Goal: Information Seeking & Learning: Learn about a topic

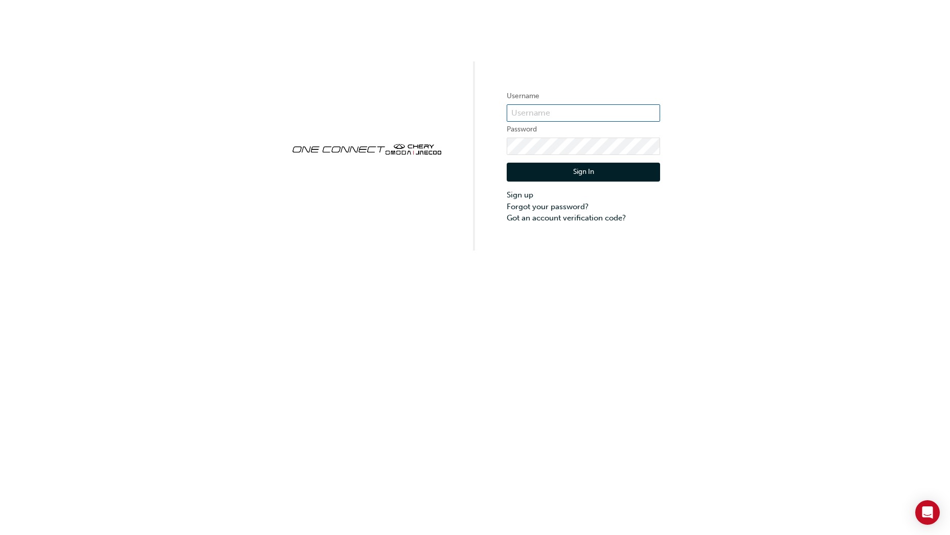
type input "CHAU1146"
click at [587, 177] on button "Sign In" at bounding box center [583, 172] width 153 height 19
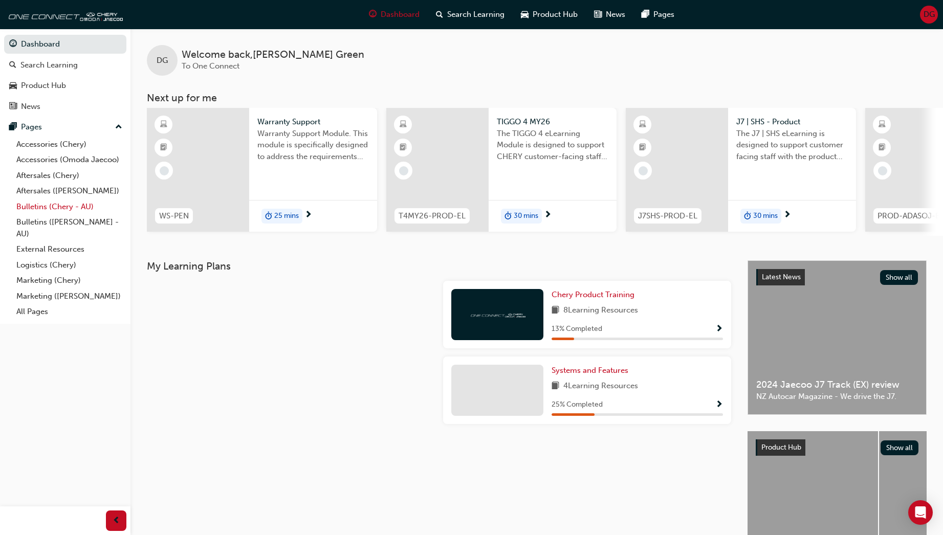
click at [38, 206] on link "Bulletins (Chery - AU)" at bounding box center [69, 207] width 114 height 16
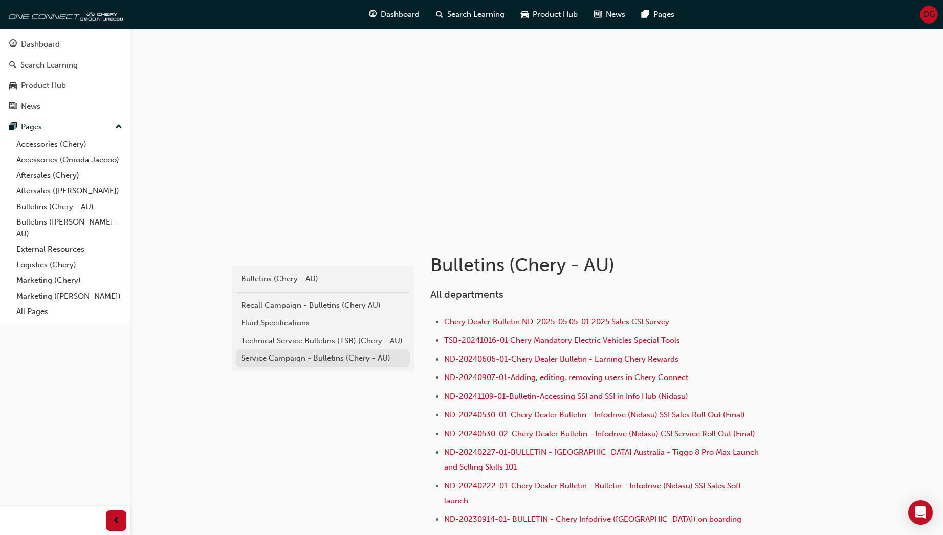
click at [281, 356] on div "Service Campaign - Bulletins (Chery - AU)" at bounding box center [323, 358] width 164 height 12
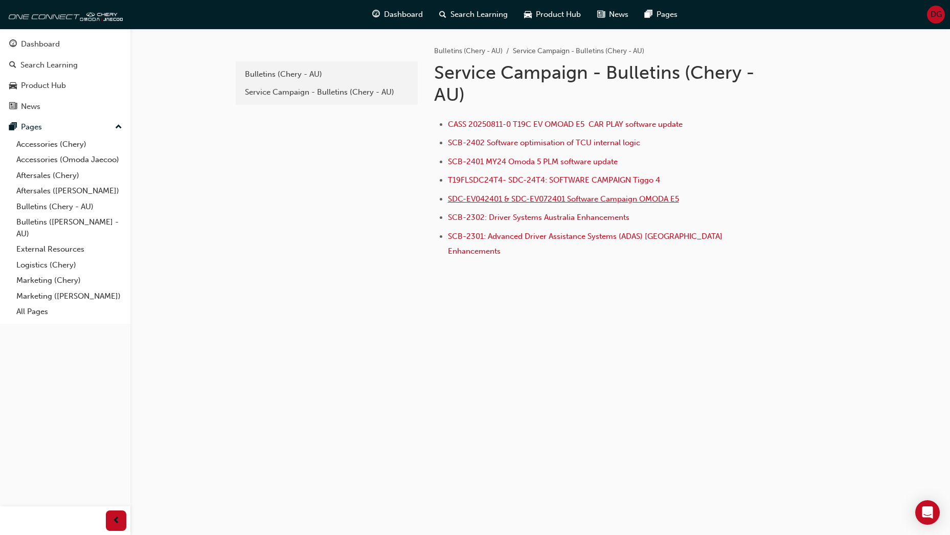
click at [494, 199] on span "SDC-EV042401 & SDC-EV072401 Software Campaign OMODA E5" at bounding box center [563, 198] width 231 height 9
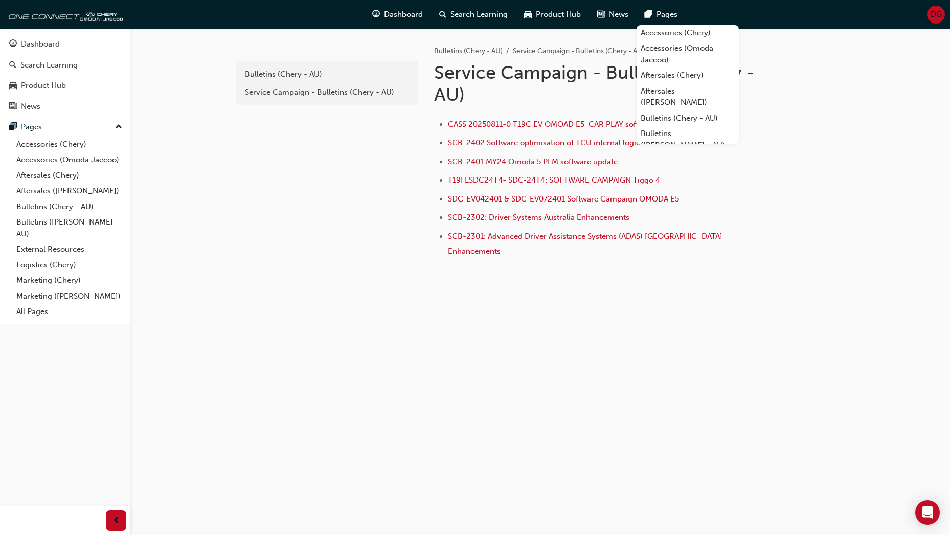
click at [937, 14] on span "DG" at bounding box center [936, 15] width 11 height 12
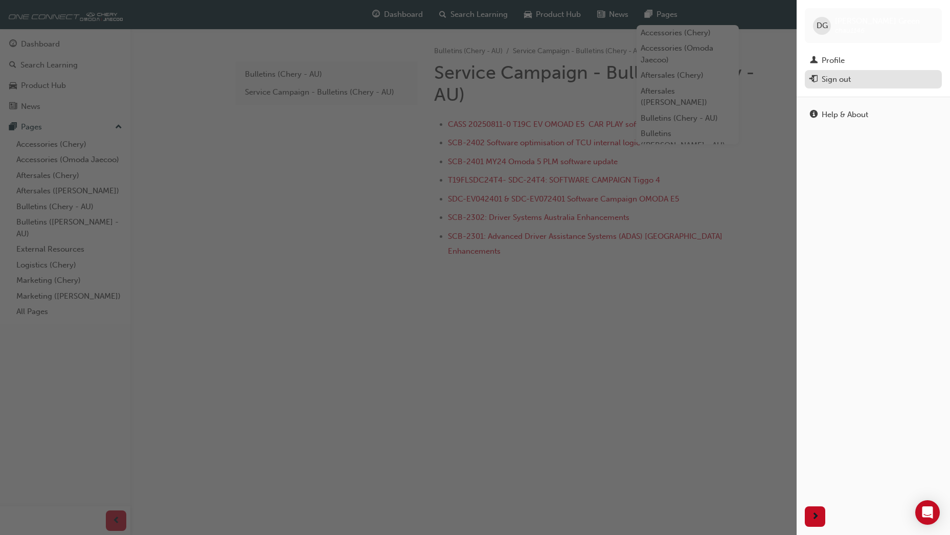
click at [847, 77] on div "Sign out" at bounding box center [836, 80] width 29 height 12
